Goal: Use online tool/utility: Utilize a website feature to perform a specific function

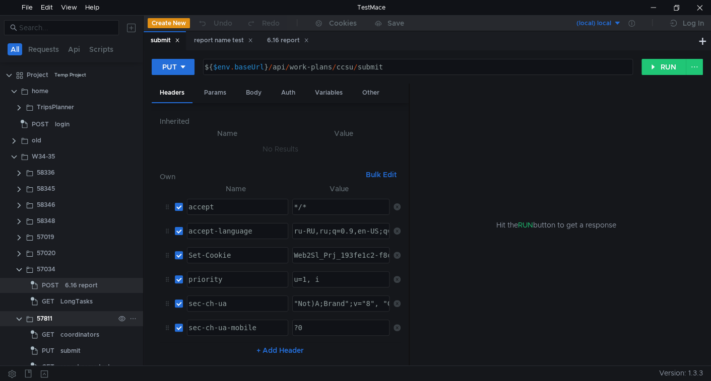
scroll to position [13, 0]
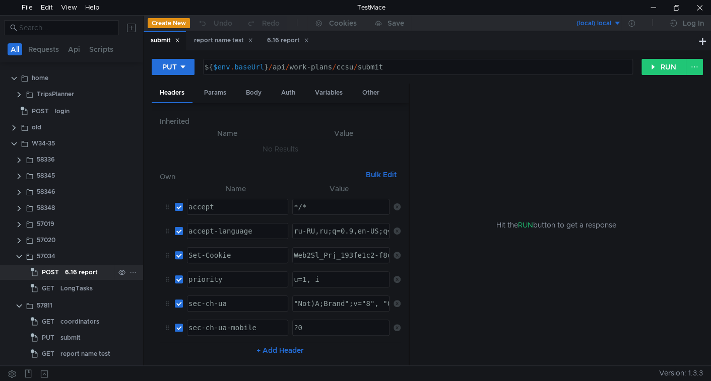
click at [62, 276] on app-tree-icon "POST" at bounding box center [48, 272] width 34 height 15
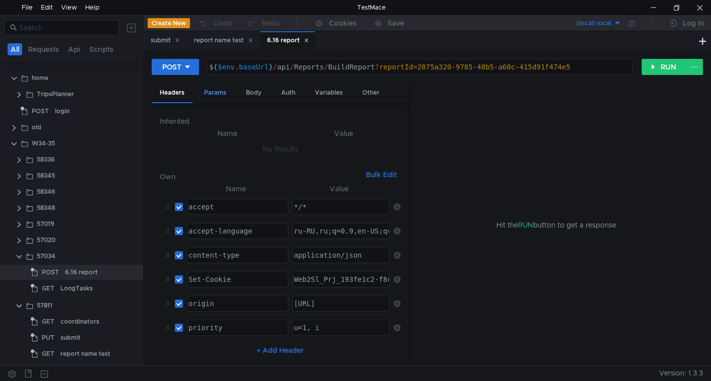
click at [215, 93] on div "Params" at bounding box center [215, 93] width 38 height 19
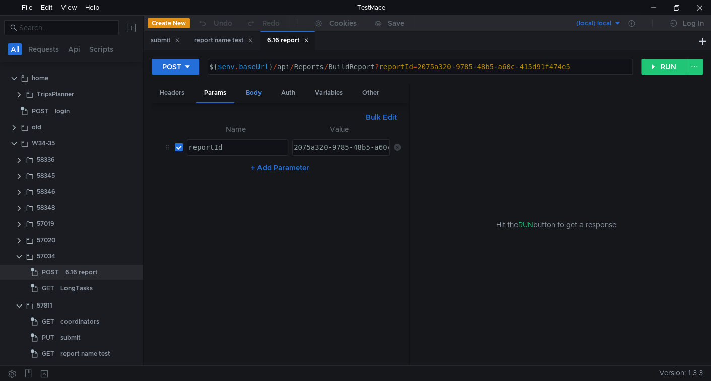
click at [254, 93] on div "Body" at bounding box center [254, 93] width 32 height 19
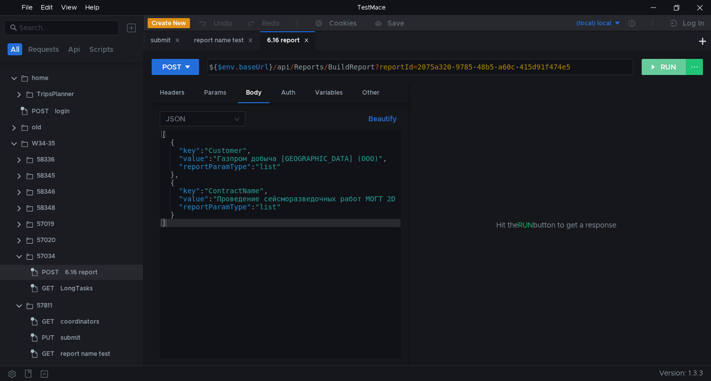
click at [662, 67] on button "RUN" at bounding box center [663, 67] width 45 height 16
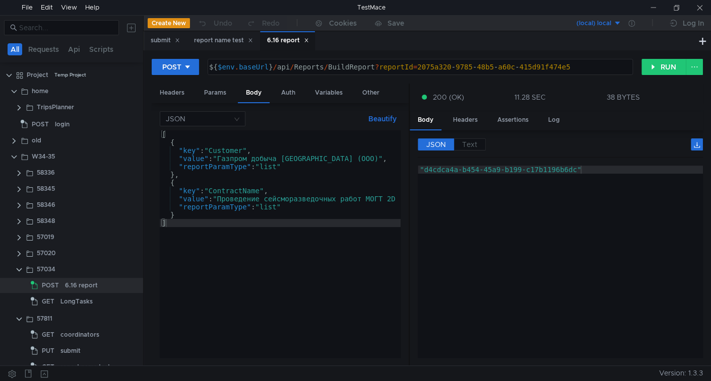
scroll to position [13, 0]
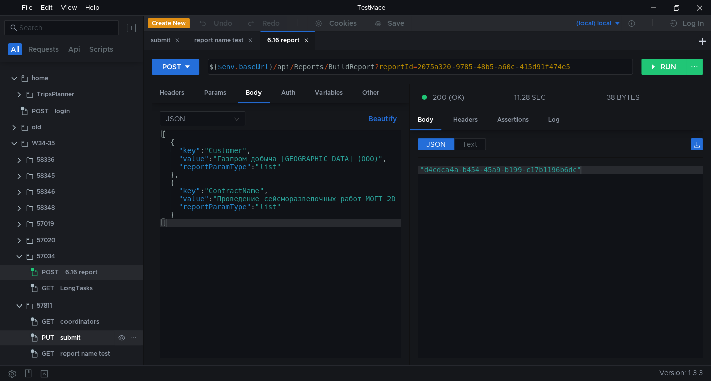
click at [86, 336] on div "submit" at bounding box center [87, 337] width 54 height 15
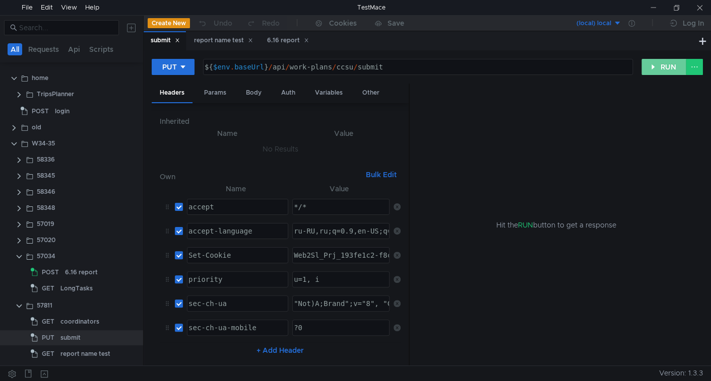
drag, startPoint x: 649, startPoint y: 67, endPoint x: 631, endPoint y: 110, distance: 46.2
click at [650, 69] on button "RUN" at bounding box center [663, 67] width 45 height 16
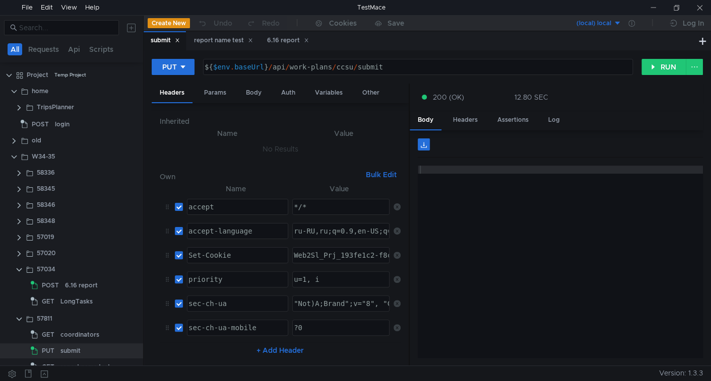
scroll to position [13, 0]
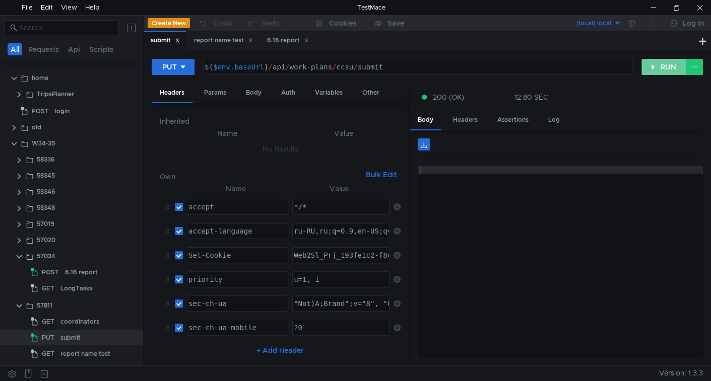
click at [659, 61] on button "RUN" at bounding box center [663, 67] width 45 height 16
click at [661, 65] on button "RUN" at bounding box center [663, 67] width 45 height 16
drag, startPoint x: 671, startPoint y: 66, endPoint x: 627, endPoint y: 120, distance: 69.4
click at [670, 66] on button "RUN" at bounding box center [663, 67] width 45 height 16
click at [76, 28] on input at bounding box center [66, 27] width 94 height 11
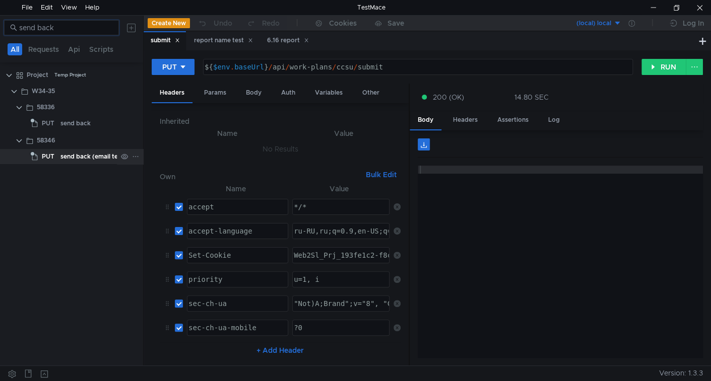
type input "send back"
click at [78, 160] on div "send back (email test)" at bounding box center [92, 156] width 65 height 15
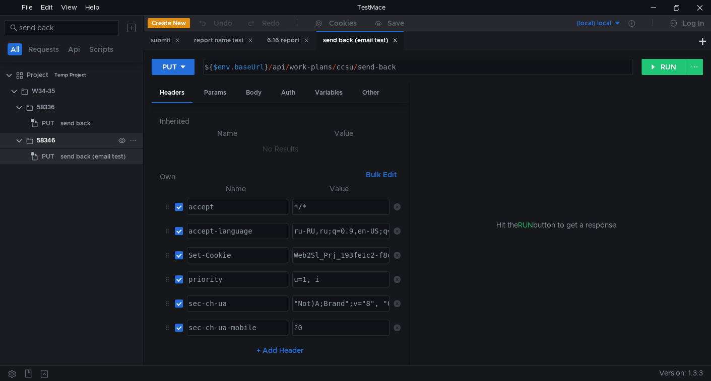
click at [62, 142] on div "58346" at bounding box center [76, 140] width 78 height 15
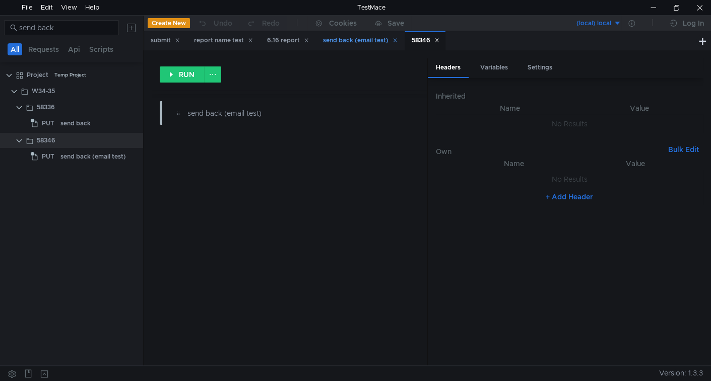
click at [397, 40] on icon at bounding box center [394, 40] width 5 height 5
click at [94, 31] on input "send back" at bounding box center [66, 27] width 94 height 11
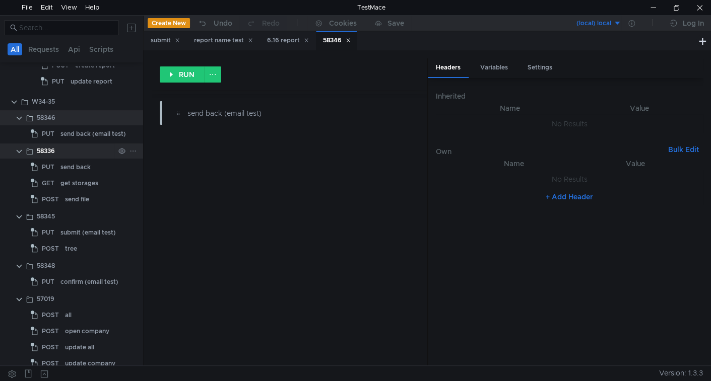
scroll to position [4985, 0]
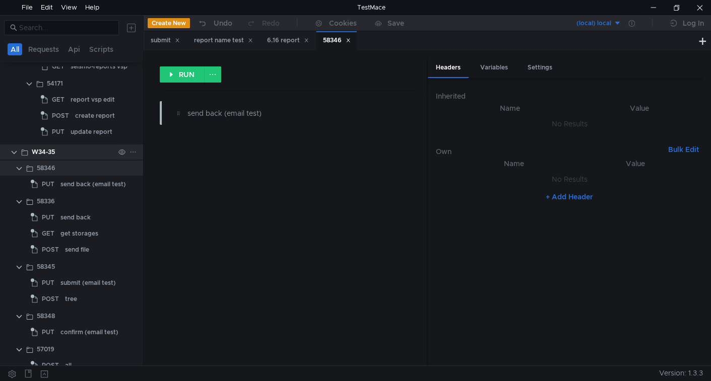
click at [62, 149] on div "W34-35" at bounding box center [73, 152] width 83 height 15
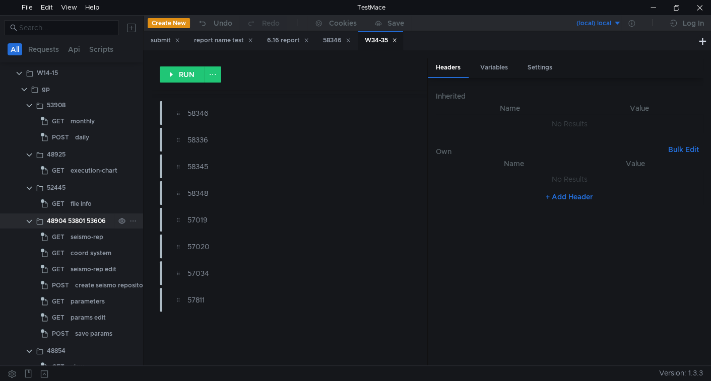
scroll to position [4584, 0]
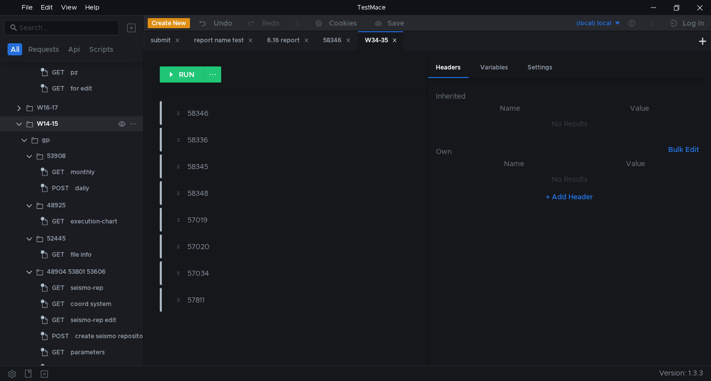
click at [79, 127] on div "W14-15" at bounding box center [76, 123] width 78 height 15
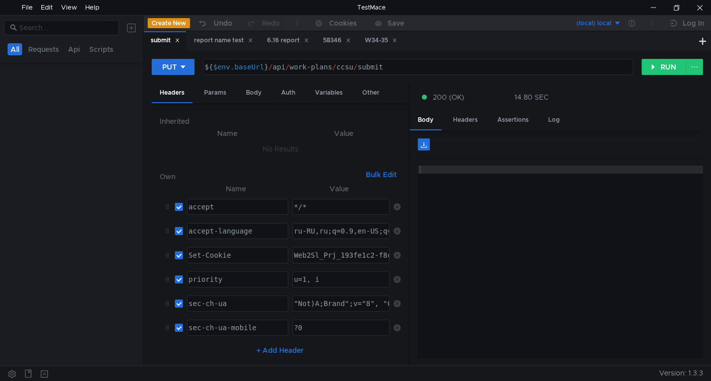
scroll to position [0, 0]
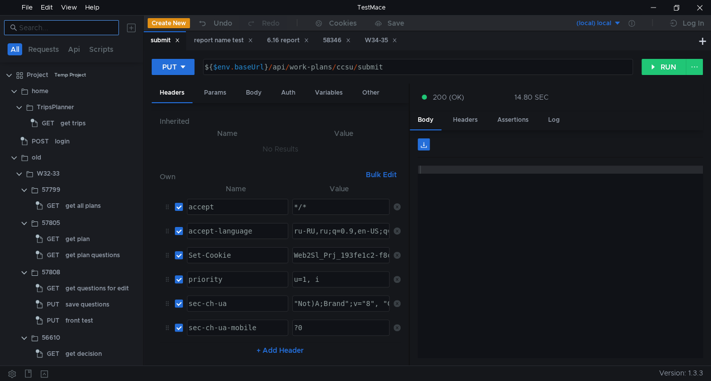
click at [66, 30] on input at bounding box center [66, 27] width 94 height 11
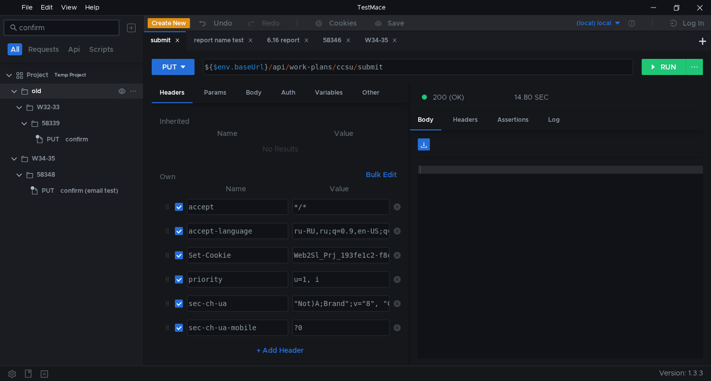
type input "confirm"
click at [15, 92] on clr-icon at bounding box center [14, 92] width 8 height 8
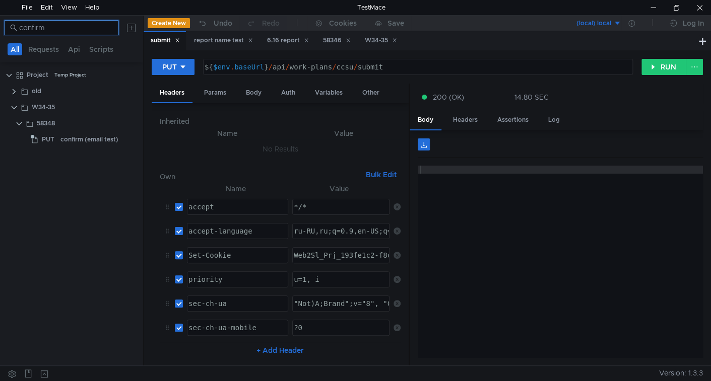
click at [52, 27] on input "confirm" at bounding box center [66, 27] width 94 height 11
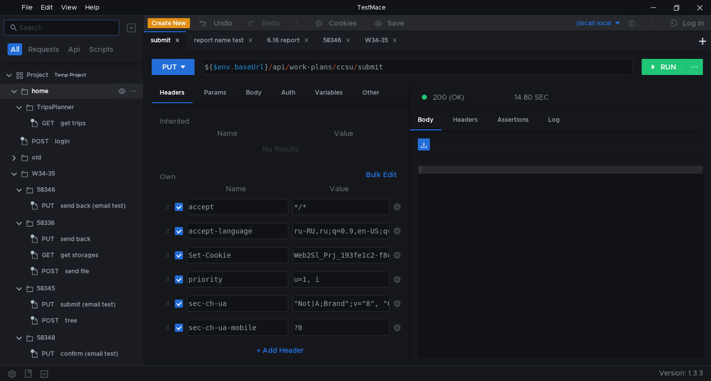
click at [12, 95] on app-app-tree-node-expander at bounding box center [14, 91] width 8 height 15
click at [12, 92] on clr-icon at bounding box center [14, 92] width 8 height 8
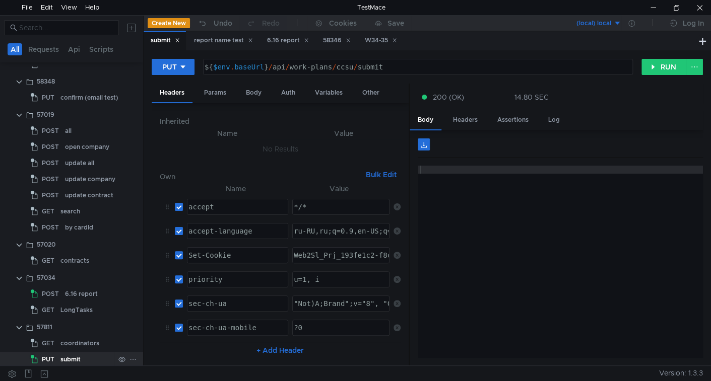
scroll to position [244, 0]
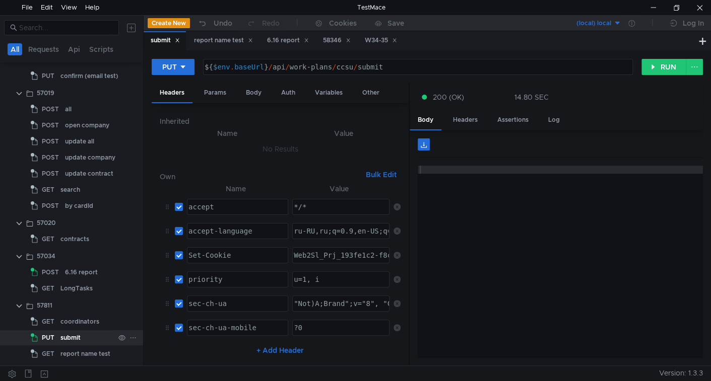
click at [68, 337] on div "submit" at bounding box center [70, 337] width 20 height 15
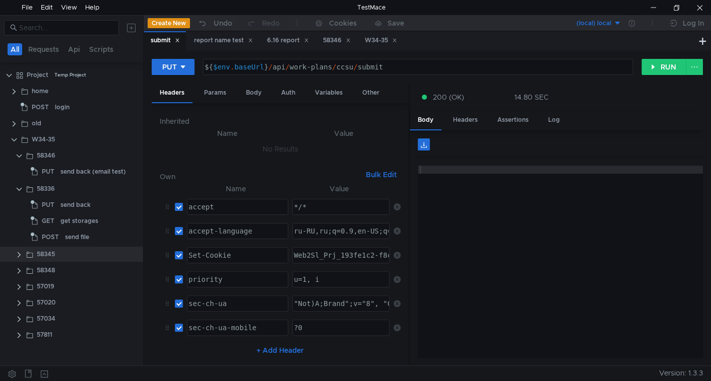
scroll to position [0, 0]
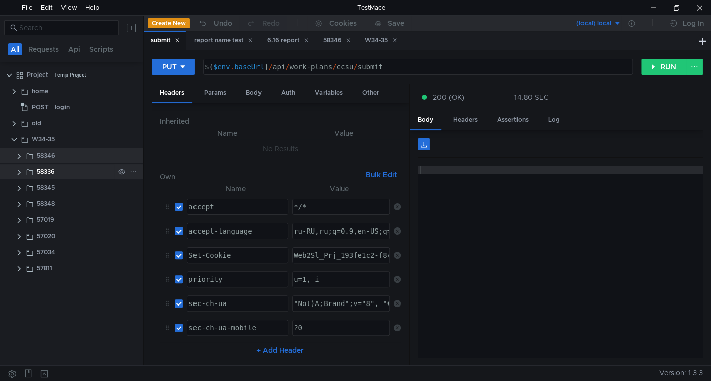
click at [19, 173] on clr-icon at bounding box center [19, 172] width 8 height 8
click at [19, 187] on clr-icon at bounding box center [19, 188] width 8 height 8
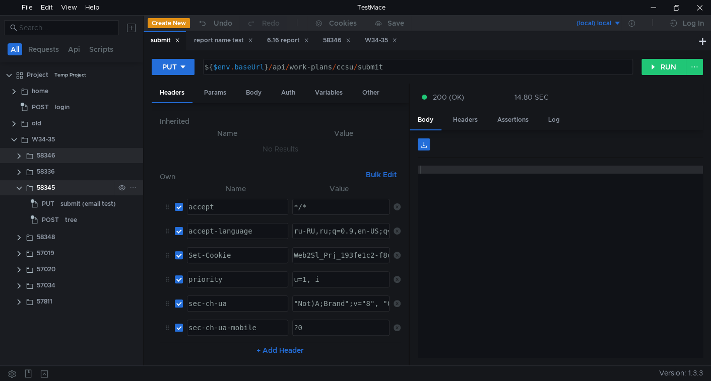
click at [19, 187] on clr-icon at bounding box center [19, 188] width 8 height 8
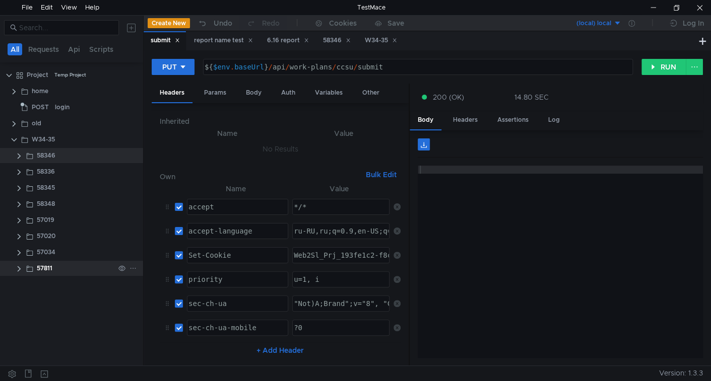
click at [20, 270] on clr-icon at bounding box center [19, 269] width 8 height 8
click at [18, 253] on clr-icon at bounding box center [19, 253] width 8 height 8
click at [18, 238] on clr-icon at bounding box center [19, 237] width 8 height 8
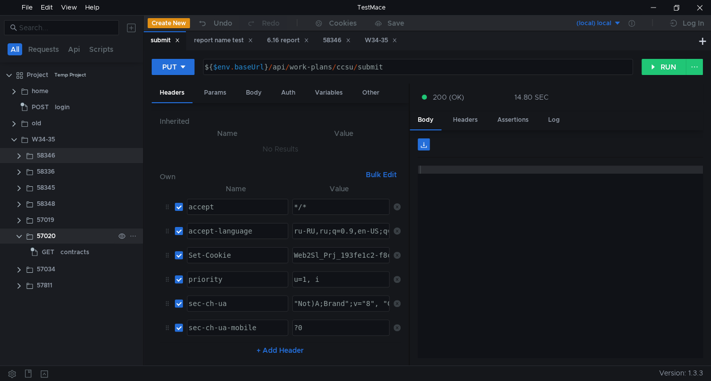
click at [18, 238] on clr-icon at bounding box center [19, 237] width 8 height 8
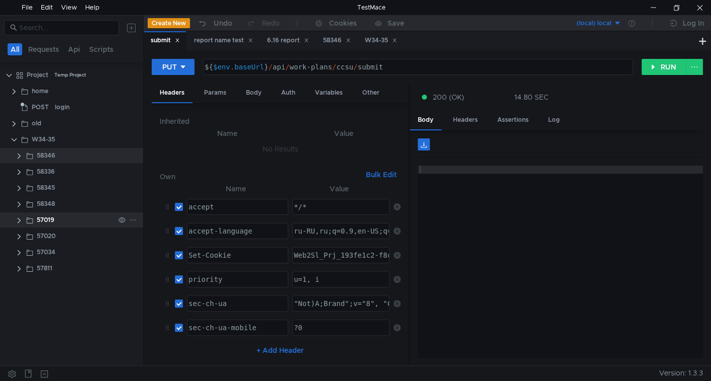
click at [17, 222] on clr-icon at bounding box center [19, 221] width 8 height 8
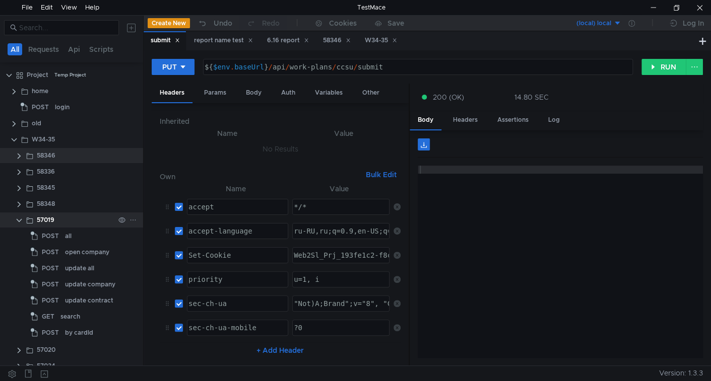
click at [17, 222] on clr-icon at bounding box center [19, 221] width 8 height 8
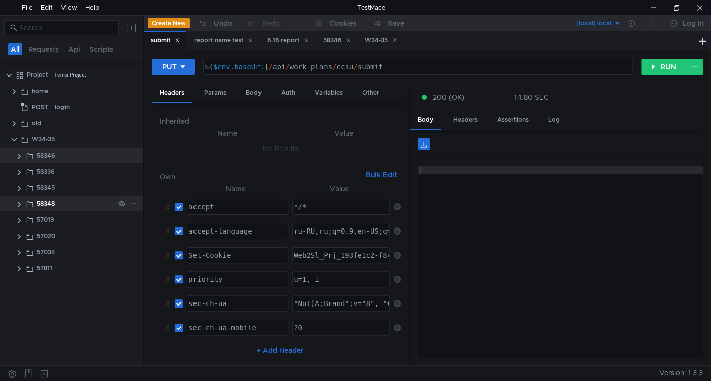
click at [19, 203] on clr-icon at bounding box center [19, 204] width 8 height 8
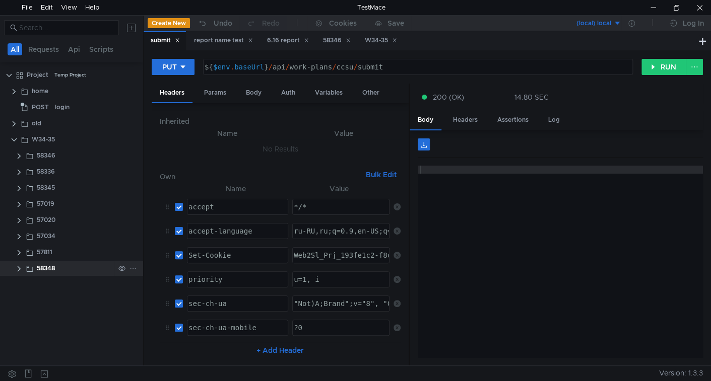
click at [17, 270] on clr-icon at bounding box center [19, 269] width 8 height 8
click at [18, 252] on clr-icon at bounding box center [19, 253] width 8 height 8
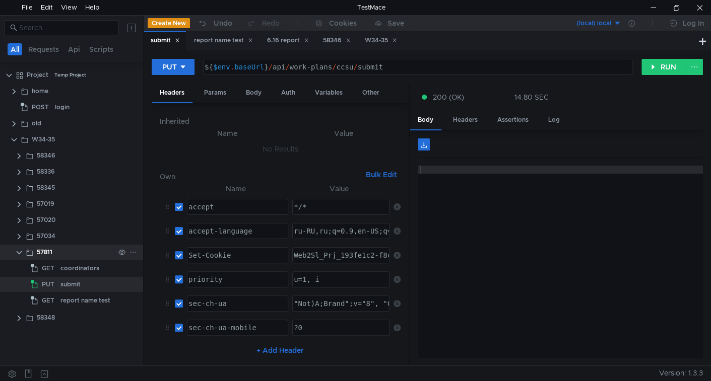
click at [19, 254] on clr-icon at bounding box center [19, 253] width 8 height 8
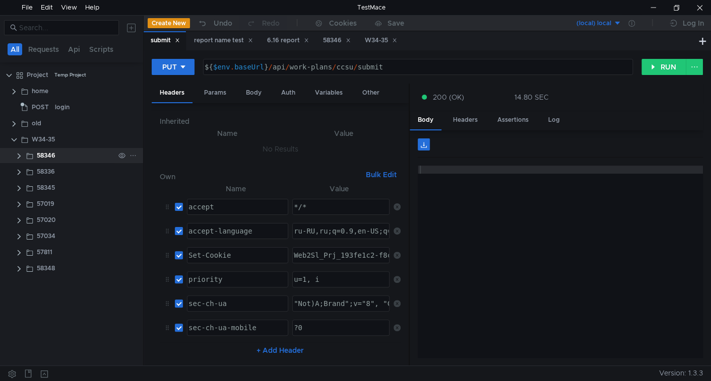
click at [19, 156] on clr-icon at bounding box center [19, 156] width 8 height 8
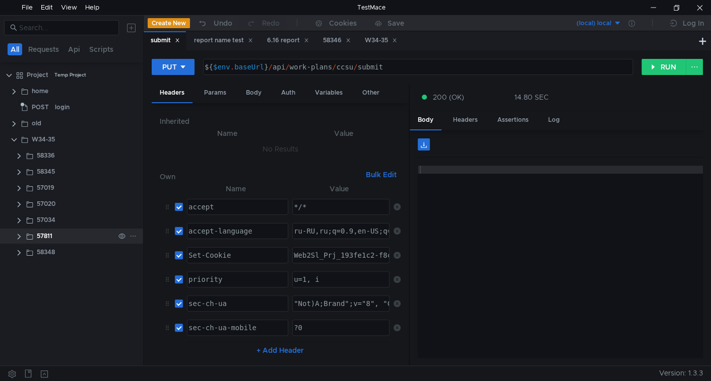
click at [18, 237] on clr-icon at bounding box center [19, 237] width 8 height 8
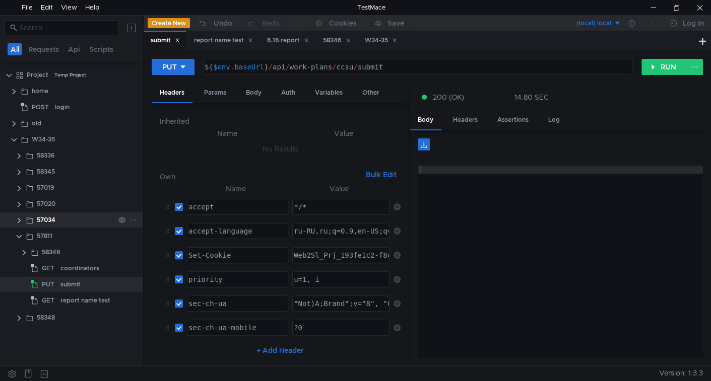
click at [18, 223] on clr-icon at bounding box center [19, 221] width 8 height 8
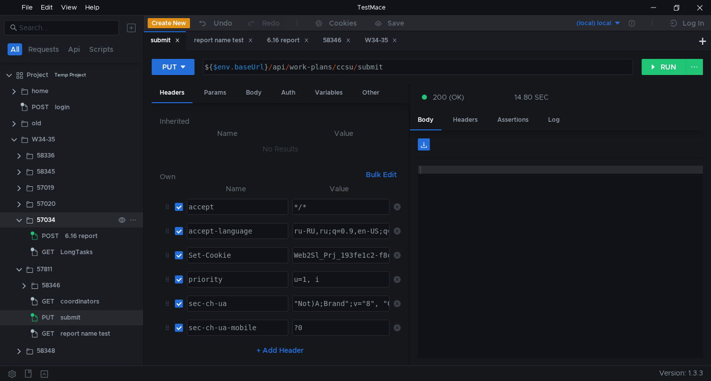
click at [18, 223] on clr-icon at bounding box center [19, 221] width 8 height 8
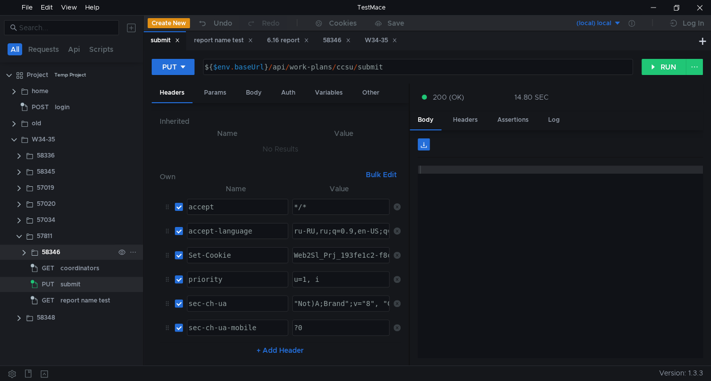
click at [25, 251] on clr-icon at bounding box center [24, 253] width 8 height 8
drag, startPoint x: 24, startPoint y: 252, endPoint x: 31, endPoint y: 252, distance: 6.5
click at [25, 252] on clr-icon at bounding box center [24, 253] width 8 height 8
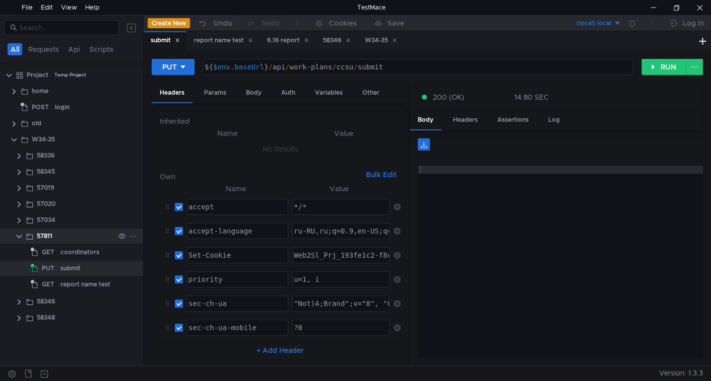
click at [22, 233] on clr-icon at bounding box center [19, 237] width 8 height 8
click at [21, 235] on clr-icon at bounding box center [19, 237] width 8 height 8
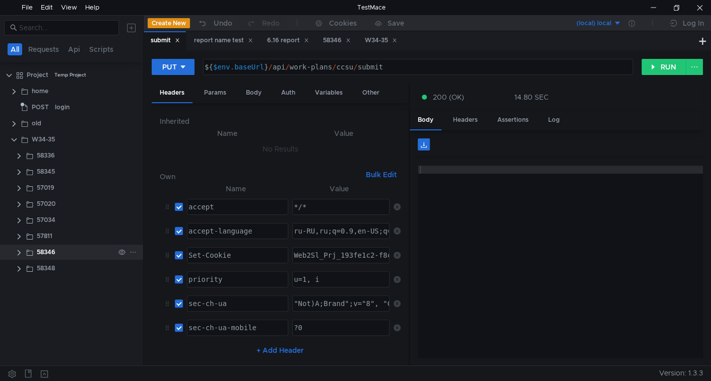
click at [19, 254] on clr-icon at bounding box center [19, 253] width 8 height 8
click at [69, 272] on div "send back (email test)" at bounding box center [92, 268] width 65 height 15
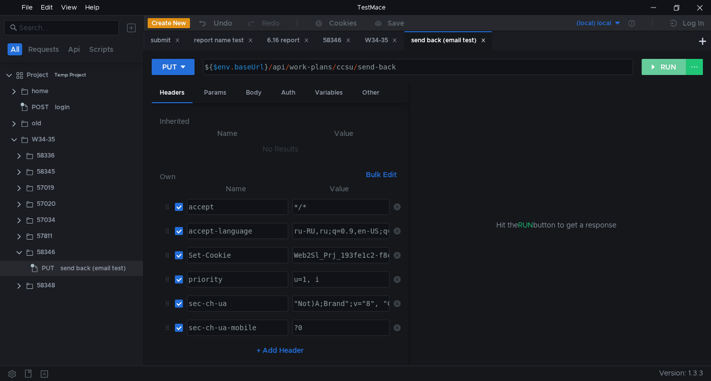
click at [660, 70] on button "RUN" at bounding box center [663, 67] width 45 height 16
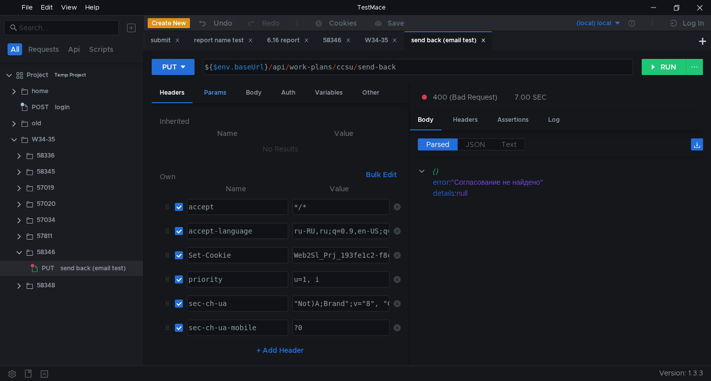
click at [215, 90] on div "Params" at bounding box center [215, 93] width 38 height 19
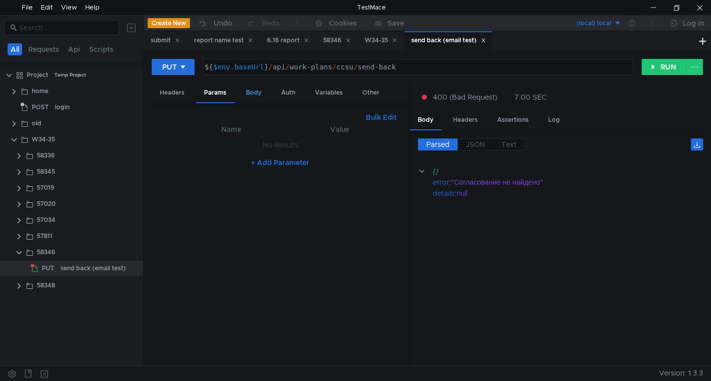
click at [248, 94] on div "Body" at bounding box center [254, 93] width 32 height 19
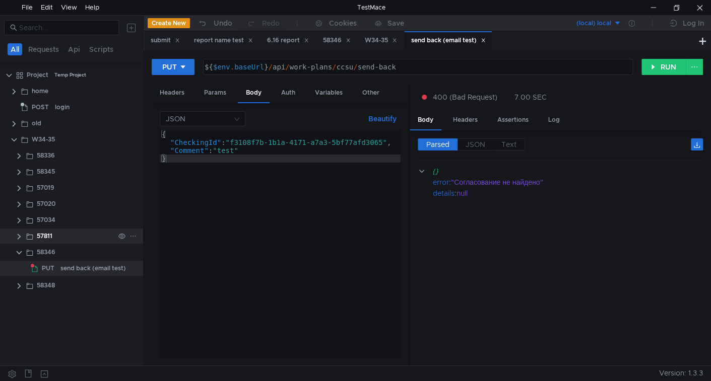
click at [19, 237] on clr-icon at bounding box center [19, 237] width 8 height 8
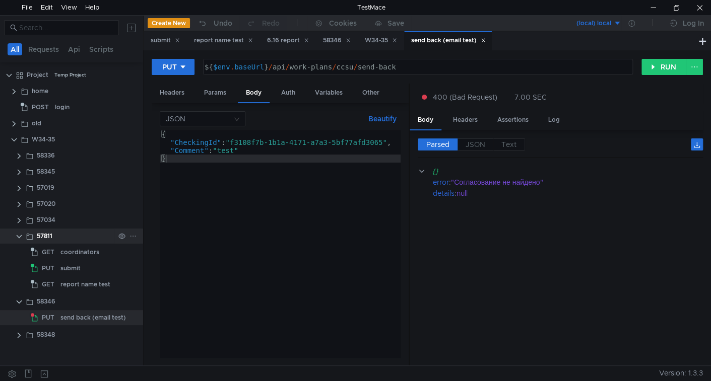
click at [19, 238] on clr-icon at bounding box center [19, 237] width 8 height 8
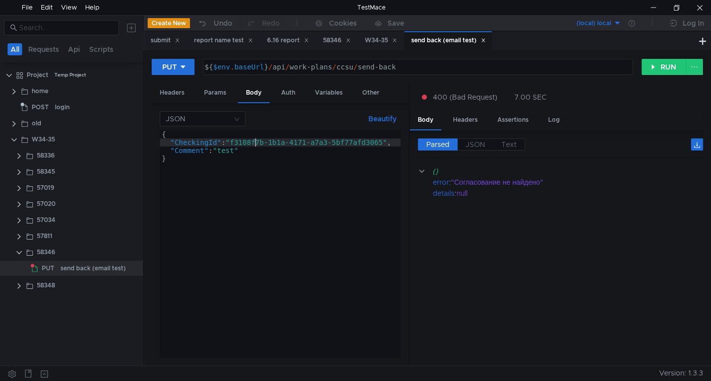
click at [254, 145] on div "{ "CheckingId" : "f3108f7b-1b1a-4171-a7a3-5bf77afd3065" , "Comment" : "test" }" at bounding box center [280, 251] width 241 height 243
drag, startPoint x: 254, startPoint y: 145, endPoint x: 349, endPoint y: 144, distance: 94.2
click at [349, 144] on div "{ "CheckingId" : "f3108f7b-1b1a-4171-a7a3-5bf77afd3065" , "Comment" : "test" }" at bounding box center [280, 251] width 241 height 243
paste textarea "a031f6d5-8702-4de1-8363-a6c7437cc2b3"
click at [651, 64] on button "RUN" at bounding box center [663, 67] width 45 height 16
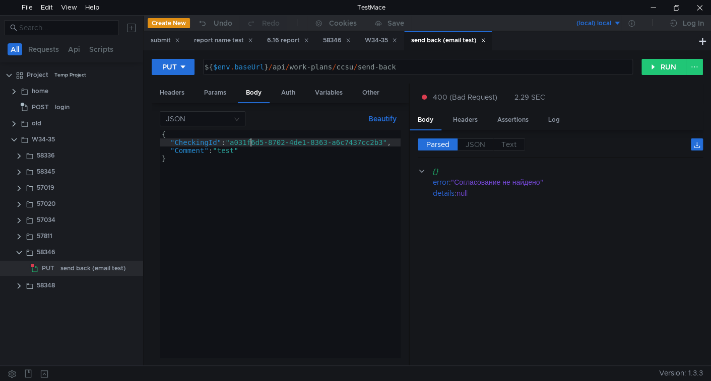
click at [252, 143] on div "{ "CheckingId" : "a031f6d5-8702-4de1-8363-a6c7437cc2b3" , "Comment" : "test" }" at bounding box center [280, 251] width 241 height 243
drag, startPoint x: 252, startPoint y: 143, endPoint x: 346, endPoint y: 145, distance: 93.2
click at [346, 145] on div "{ "CheckingId" : "a031f6d5-8702-4de1-8363-a6c7437cc2b3" , "Comment" : "test" }" at bounding box center [280, 251] width 241 height 243
paste textarea "35586d7b-c514-4a23-ba17-835b34360c21"
type textarea ""CheckingId": "35586d7b-c514-4a23-ba17-835b34360c21","
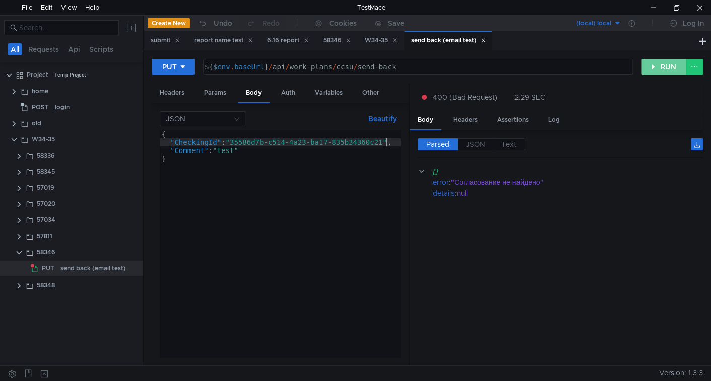
click at [667, 66] on button "RUN" at bounding box center [663, 67] width 45 height 16
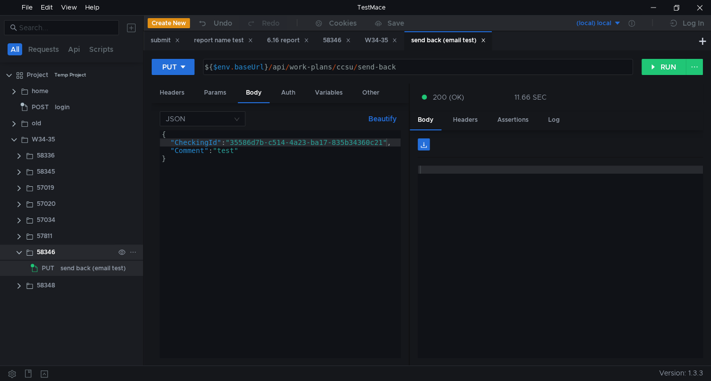
click at [18, 255] on clr-icon at bounding box center [19, 253] width 8 height 8
click at [16, 269] on clr-icon at bounding box center [19, 269] width 8 height 8
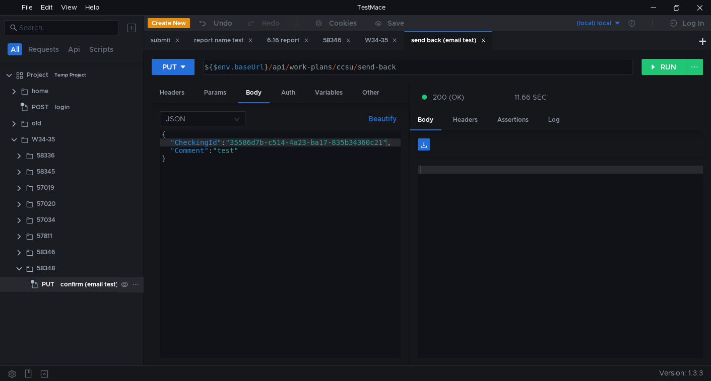
click at [67, 286] on div "confirm (email test)" at bounding box center [89, 284] width 58 height 15
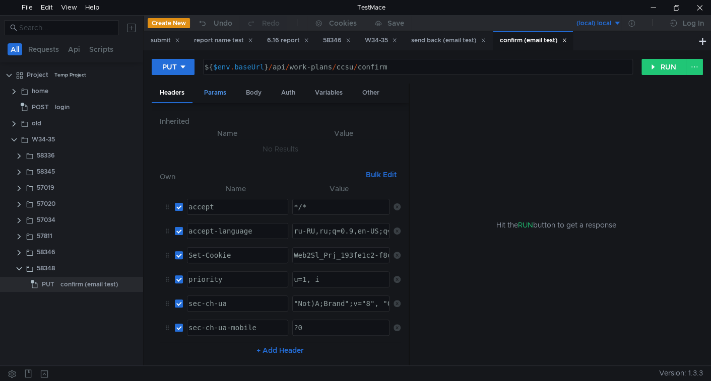
click at [223, 90] on div "Params" at bounding box center [215, 93] width 38 height 19
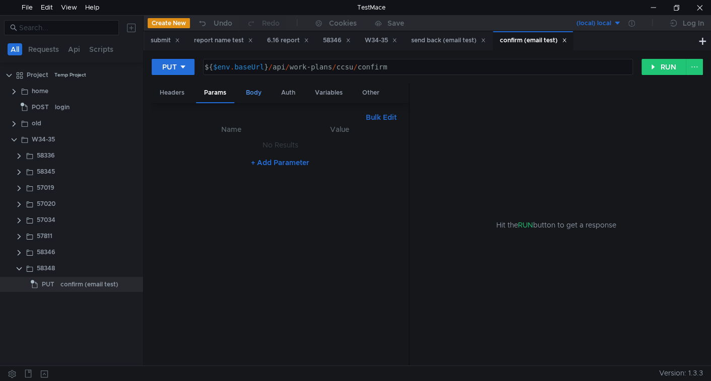
click at [251, 92] on div "Body" at bounding box center [254, 93] width 32 height 19
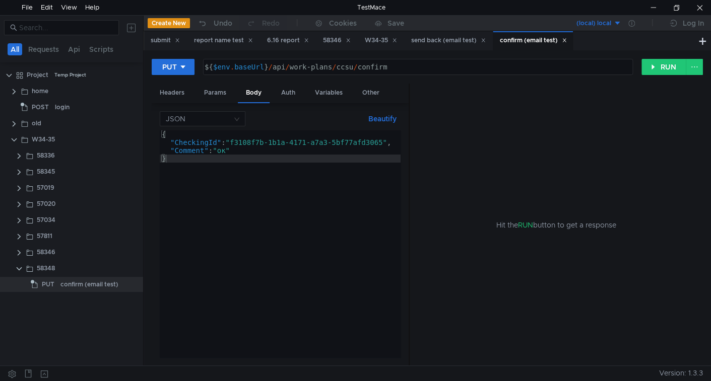
click at [243, 142] on div "{ "CheckingId" : "f3108f7b-1b1a-4171-a7a3-5bf77afd3065" , "Comment" : "ок" }" at bounding box center [280, 251] width 241 height 243
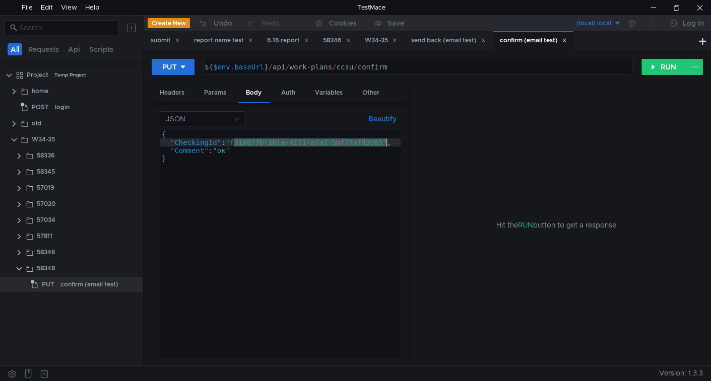
drag, startPoint x: 243, startPoint y: 142, endPoint x: 346, endPoint y: 146, distance: 103.4
click at [346, 146] on div "{ "CheckingId" : "f3108f7b-1b1a-4171-a7a3-5bf77afd3065" , "Comment" : "ок" }" at bounding box center [280, 251] width 241 height 243
paste textarea "35586d7b-c514-4a23-ba17-835b34360c21"
type textarea ""CheckingId": "35586d7b-c514-4a23-ba17-835b34360c21","
click at [657, 69] on button "RUN" at bounding box center [663, 67] width 45 height 16
